Goal: Task Accomplishment & Management: Manage account settings

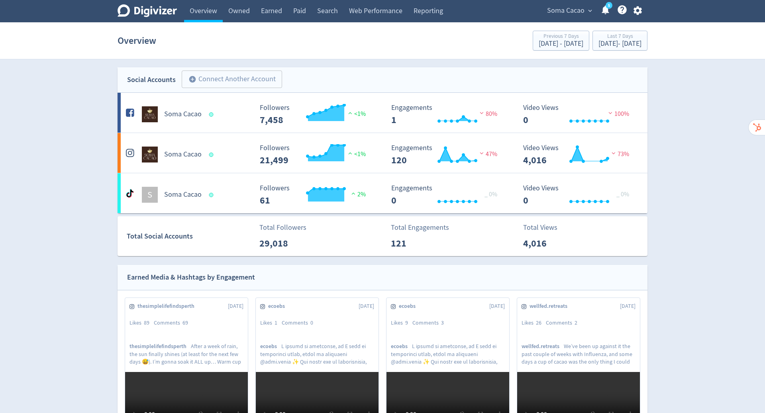
click at [635, 9] on icon "button" at bounding box center [637, 10] width 8 height 9
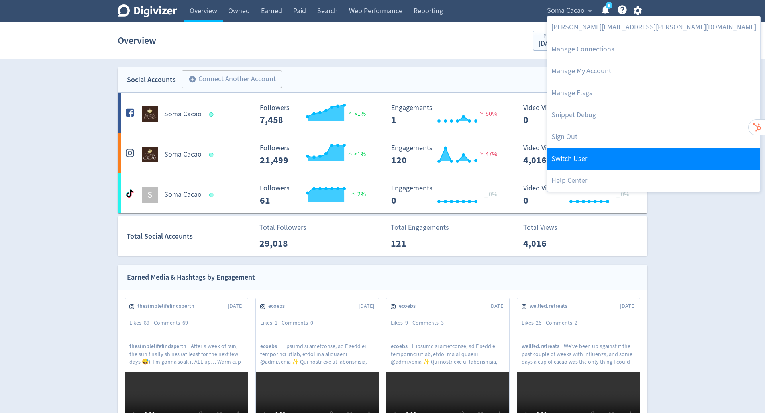
click at [600, 156] on link "Switch User" at bounding box center [653, 159] width 213 height 22
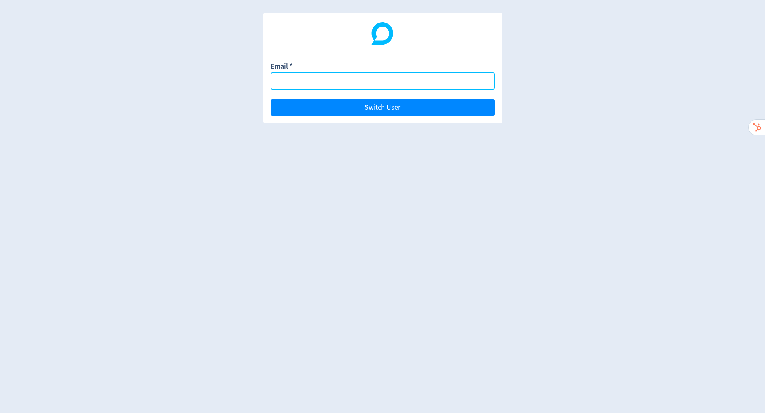
click at [400, 79] on input "Email *" at bounding box center [383, 81] width 224 height 17
paste input "[EMAIL_ADDRESS][DOMAIN_NAME]"
click at [271, 99] on button "Switch User" at bounding box center [383, 107] width 224 height 17
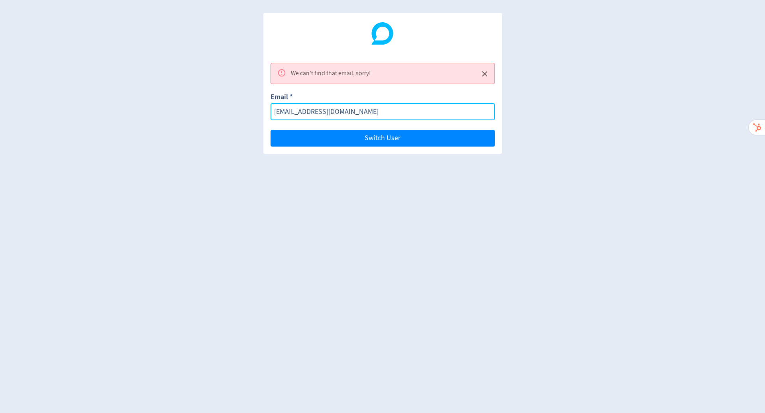
click at [426, 116] on input "[EMAIL_ADDRESS][DOMAIN_NAME]" at bounding box center [383, 111] width 224 height 17
click at [294, 112] on input "[EMAIL_ADDRESS][DOMAIN_NAME]" at bounding box center [383, 111] width 224 height 17
click at [271, 130] on button "Switch User" at bounding box center [383, 138] width 224 height 17
type input "[EMAIL_ADDRESS][DOMAIN_NAME]"
click at [271, 130] on button "Switch User" at bounding box center [383, 138] width 224 height 17
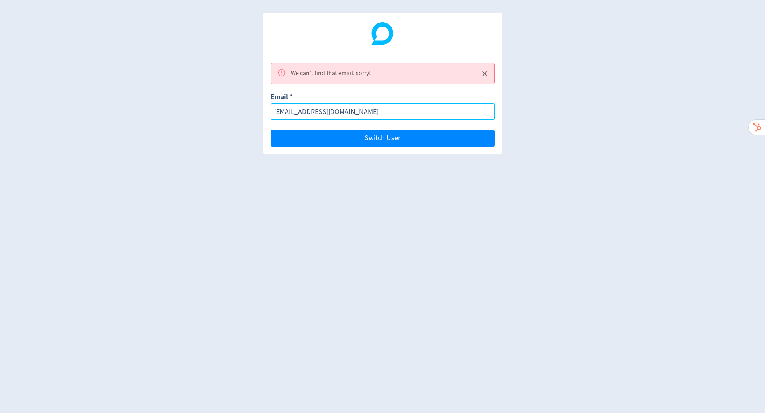
click at [391, 114] on input "[EMAIL_ADDRESS][DOMAIN_NAME]" at bounding box center [383, 111] width 224 height 17
click at [390, 114] on input "[EMAIL_ADDRESS][DOMAIN_NAME]" at bounding box center [383, 111] width 224 height 17
click at [386, 108] on input "Email *" at bounding box center [383, 111] width 224 height 17
paste input "[EMAIL_ADDRESS][DOMAIN_NAME]"
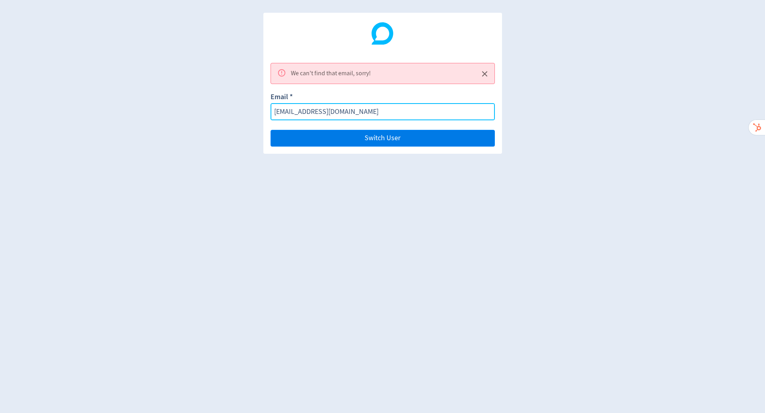
type input "[EMAIL_ADDRESS][DOMAIN_NAME]"
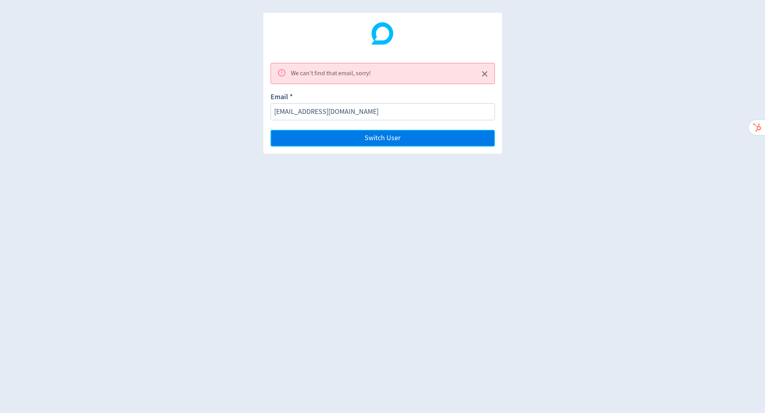
click at [410, 131] on button "Switch User" at bounding box center [383, 138] width 224 height 17
